Goal: Navigation & Orientation: Find specific page/section

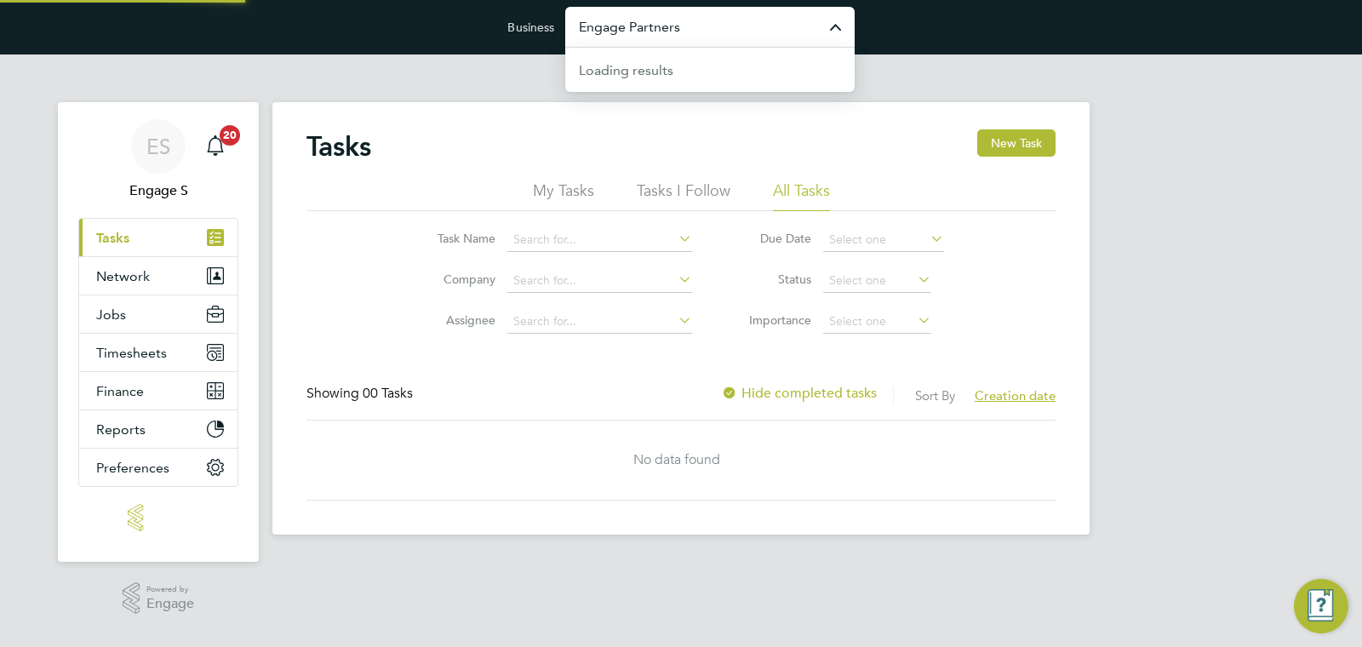
click at [616, 38] on input "Engage Partners" at bounding box center [710, 27] width 290 height 40
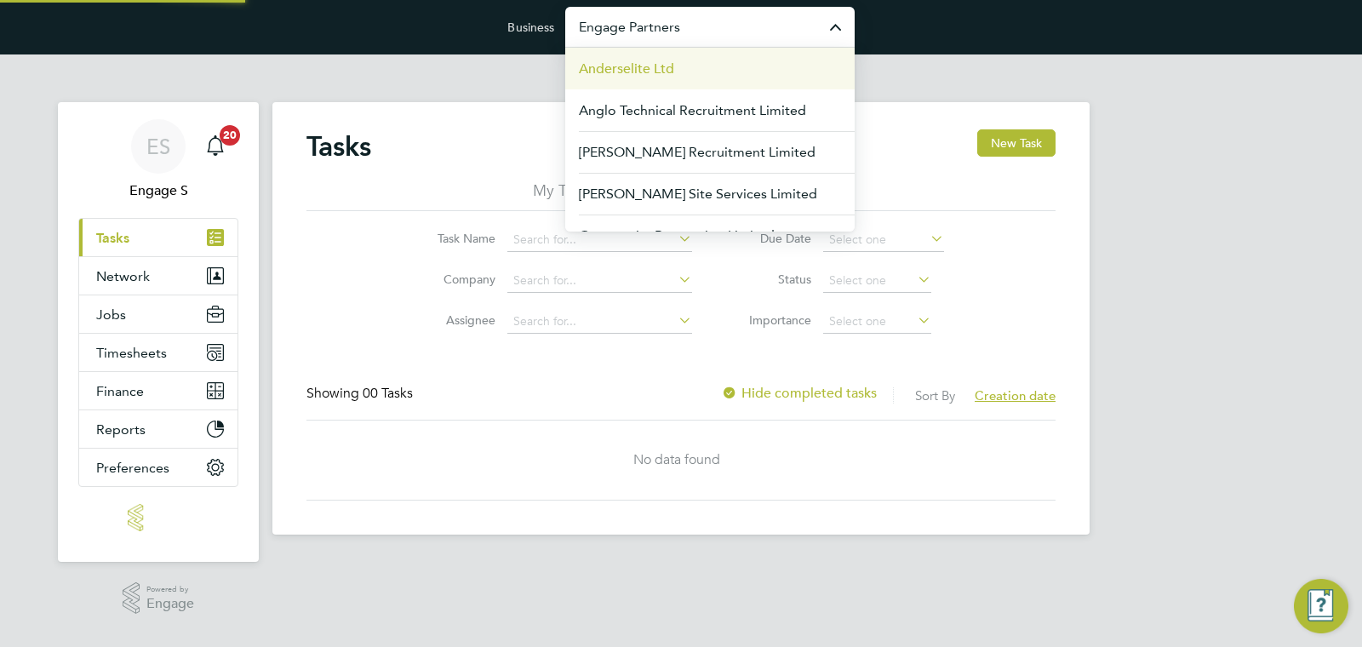
paste input "HR (Top Tier) Demo"
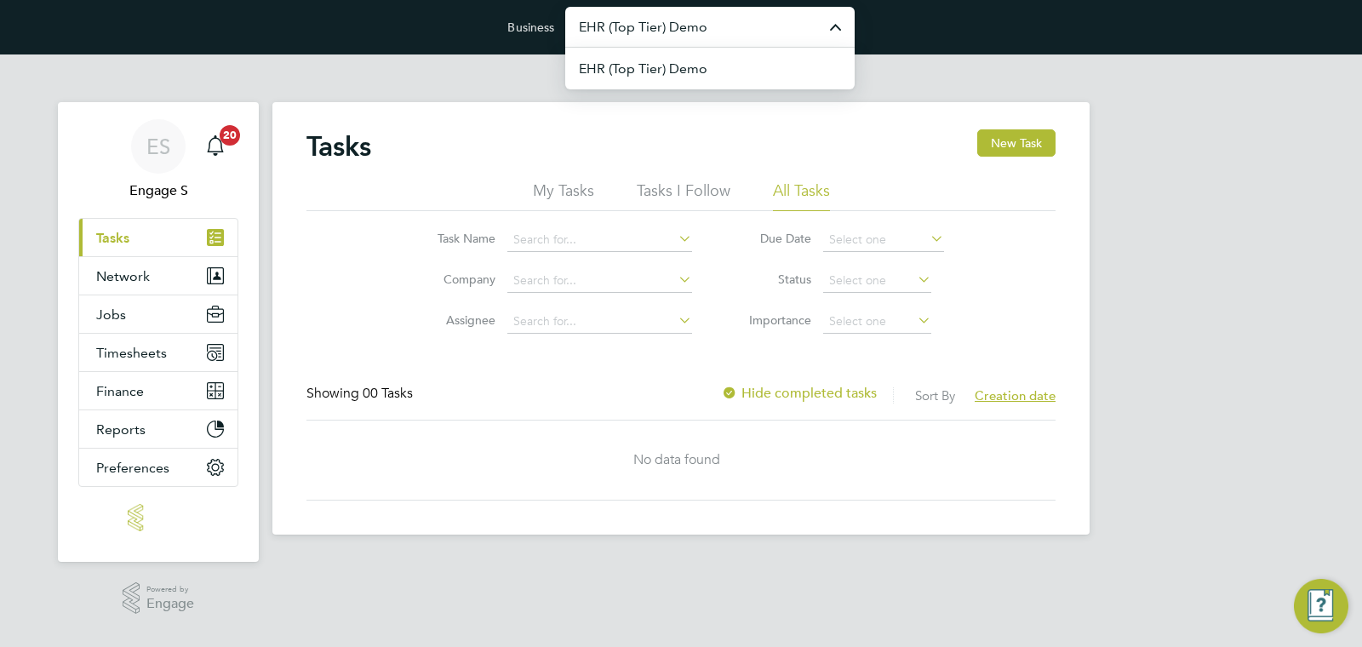
type input "EHR (Top Tier) Demo"
click at [673, 63] on span "EHR (Top Tier) Demo" at bounding box center [643, 69] width 129 height 20
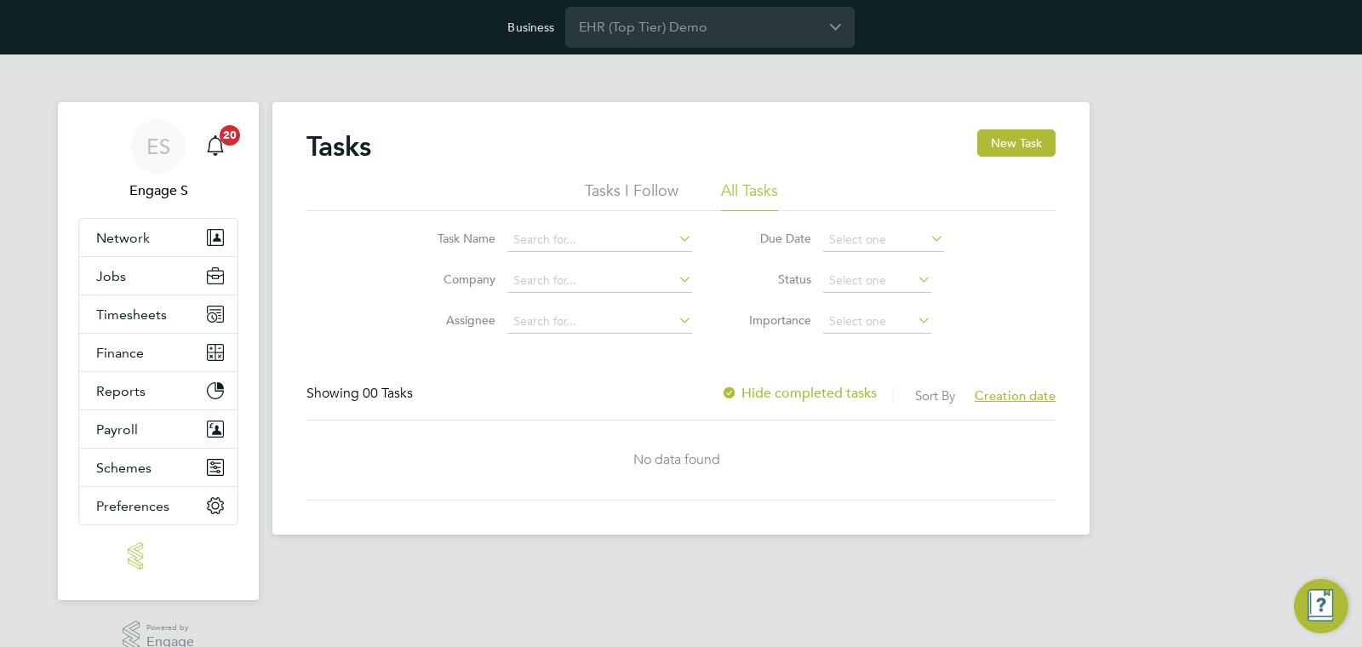
click at [1121, 98] on div "ES Engage S Notifications 20 Applications: Network Team Members Businesses Site…" at bounding box center [681, 307] width 1362 height 507
